Goal: Task Accomplishment & Management: Use online tool/utility

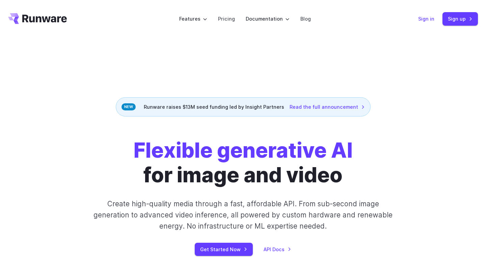
click at [422, 18] on link "Sign in" at bounding box center [426, 19] width 16 height 8
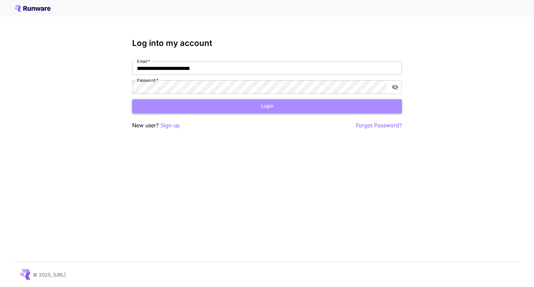
click at [262, 110] on button "Login" at bounding box center [267, 106] width 270 height 14
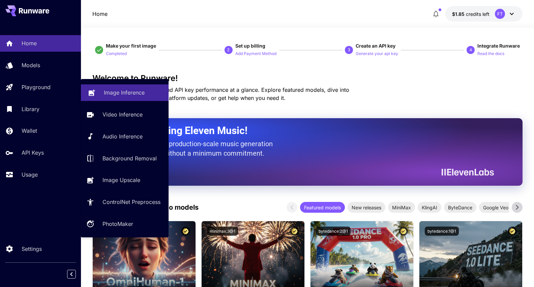
click at [138, 90] on p "Image Inference" at bounding box center [124, 92] width 41 height 8
